Goal: Find specific page/section: Find specific page/section

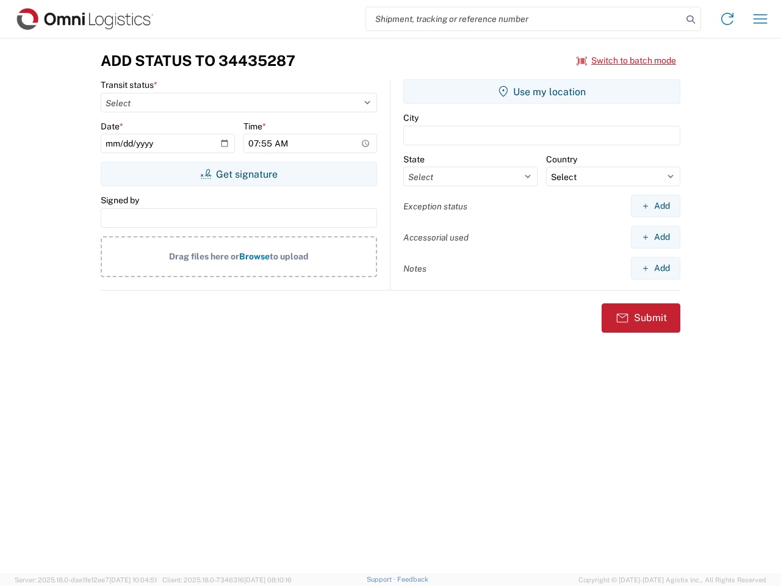
click at [524, 19] on input "search" at bounding box center [524, 18] width 316 height 23
click at [691, 20] on icon at bounding box center [691, 19] width 17 height 17
click at [728, 19] on icon at bounding box center [728, 19] width 20 height 20
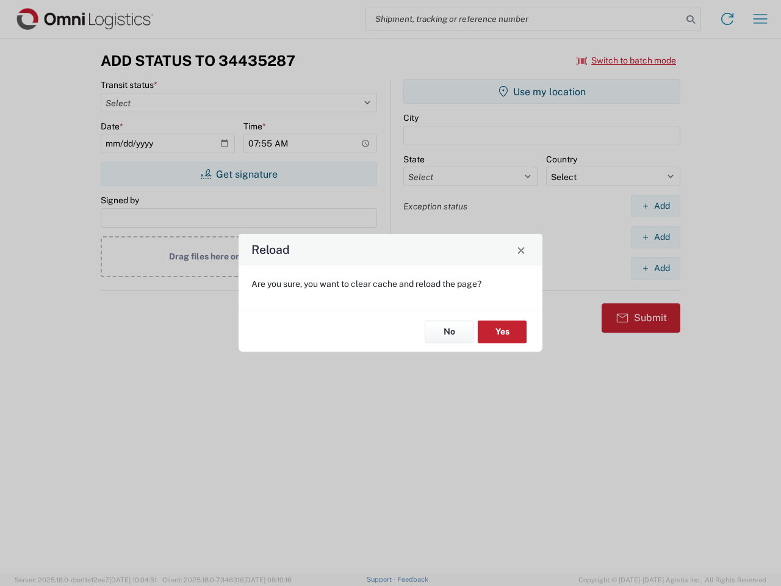
click at [761, 19] on div "Reload Are you sure, you want to clear cache and reload the page? No Yes" at bounding box center [390, 293] width 781 height 586
click at [627, 60] on div "Reload Are you sure, you want to clear cache and reload the page? No Yes" at bounding box center [390, 293] width 781 height 586
click at [239, 174] on div "Reload Are you sure, you want to clear cache and reload the page? No Yes" at bounding box center [390, 293] width 781 height 586
click at [542, 92] on div "Reload Are you sure, you want to clear cache and reload the page? No Yes" at bounding box center [390, 293] width 781 height 586
click at [656, 206] on div "Reload Are you sure, you want to clear cache and reload the page? No Yes" at bounding box center [390, 293] width 781 height 586
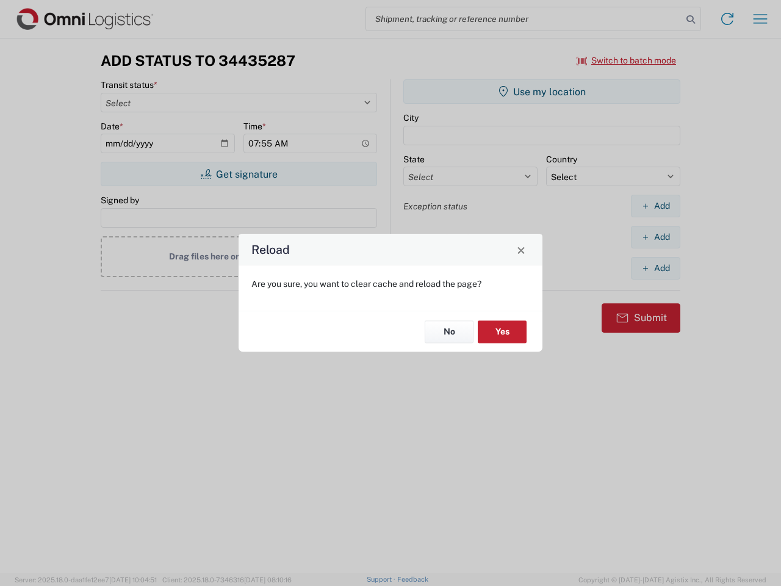
click at [656, 237] on div "Reload Are you sure, you want to clear cache and reload the page? No Yes" at bounding box center [390, 293] width 781 height 586
click at [656, 268] on div "Reload Are you sure, you want to clear cache and reload the page? No Yes" at bounding box center [390, 293] width 781 height 586
